Goal: Ask a question

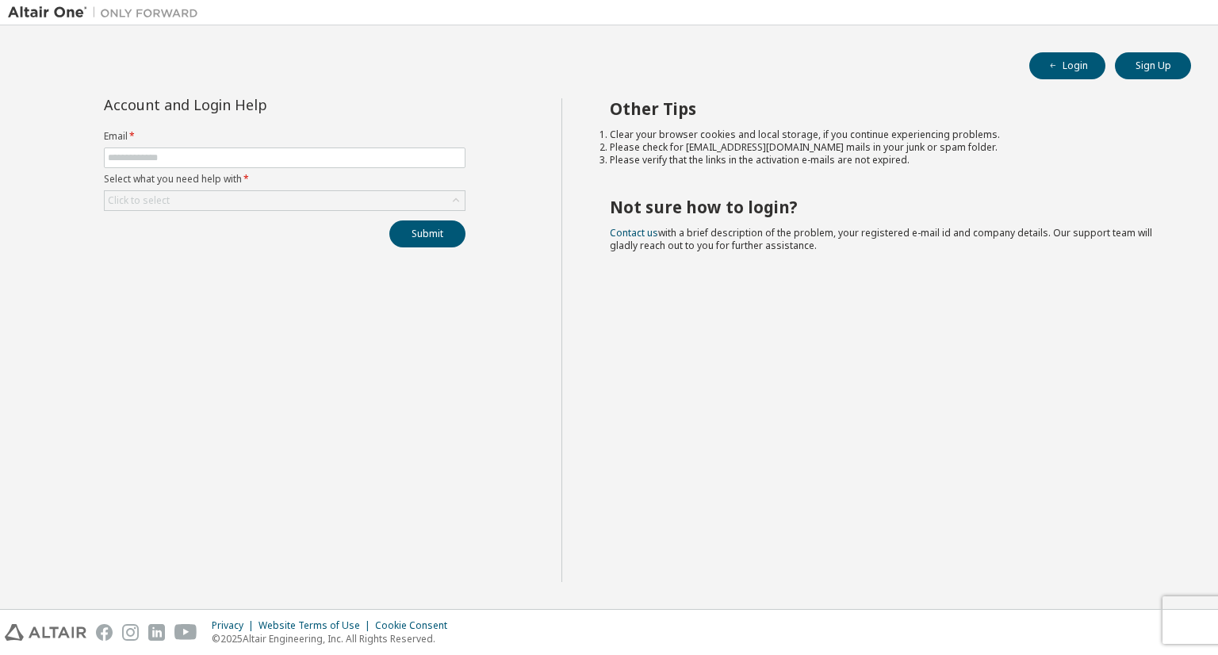
click at [384, 173] on label "Select what you need help with *" at bounding box center [285, 179] width 362 height 13
click at [390, 153] on input "text" at bounding box center [285, 157] width 354 height 13
type input "**********"
click at [303, 203] on div "Click to select" at bounding box center [285, 200] width 360 height 19
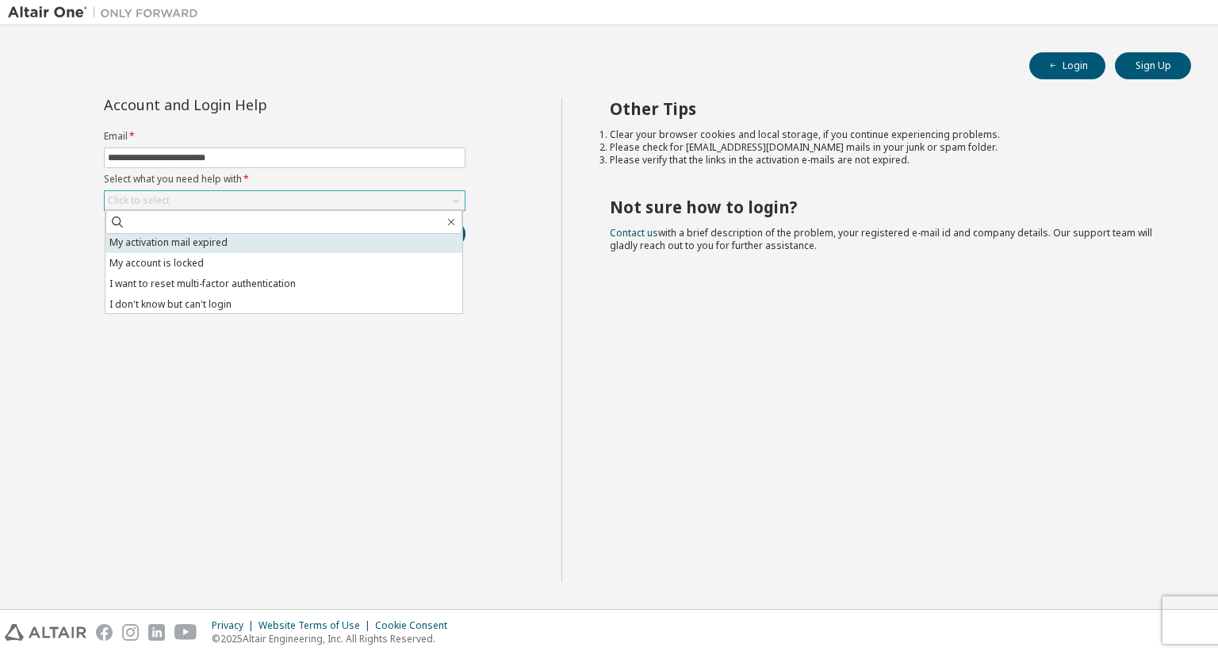
scroll to position [44, 0]
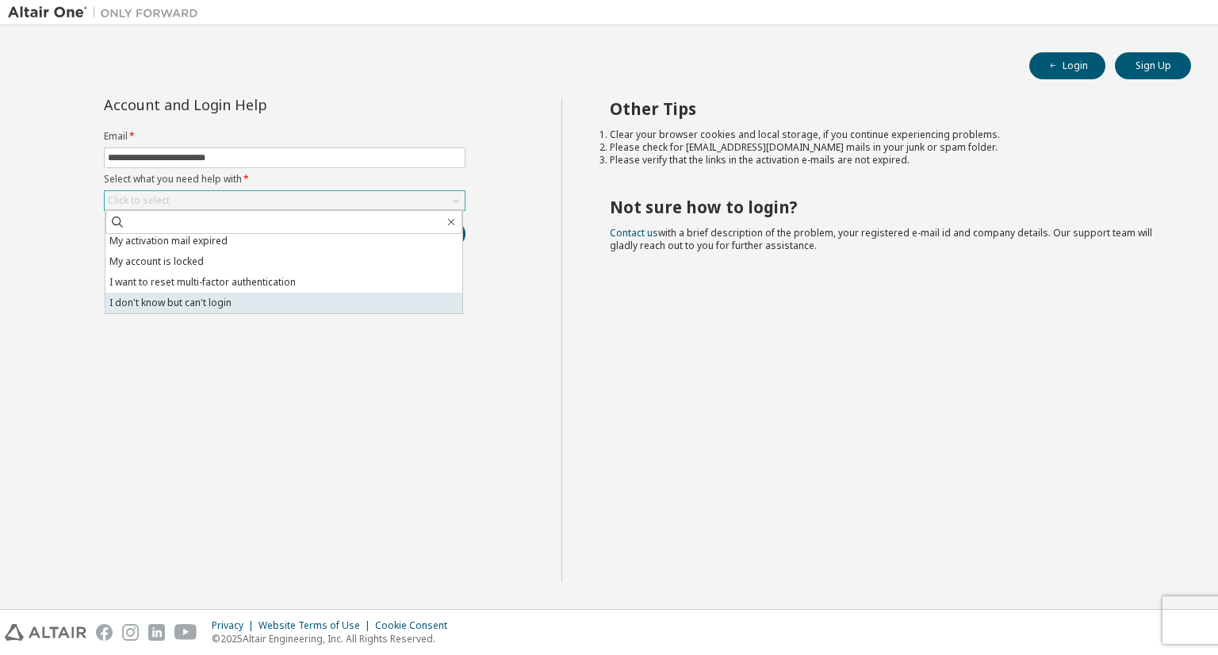
click at [323, 310] on li "I don't know but can't login" at bounding box center [283, 303] width 357 height 21
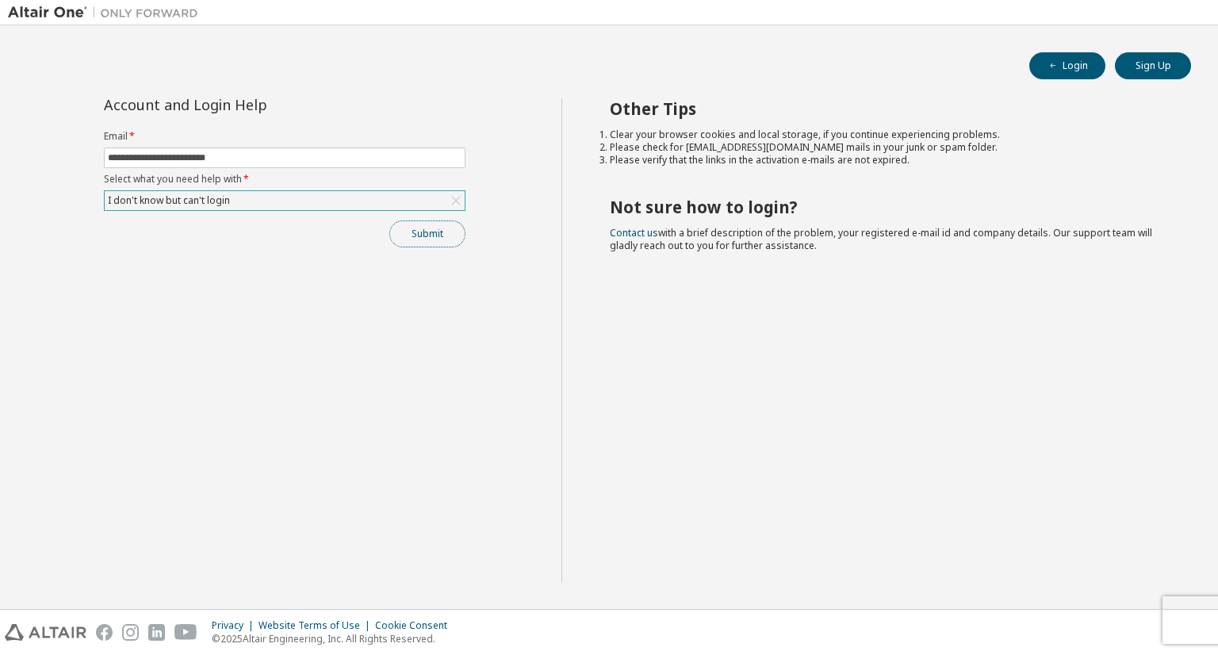
click at [460, 237] on button "Submit" at bounding box center [427, 233] width 76 height 27
